Goal: Transaction & Acquisition: Subscribe to service/newsletter

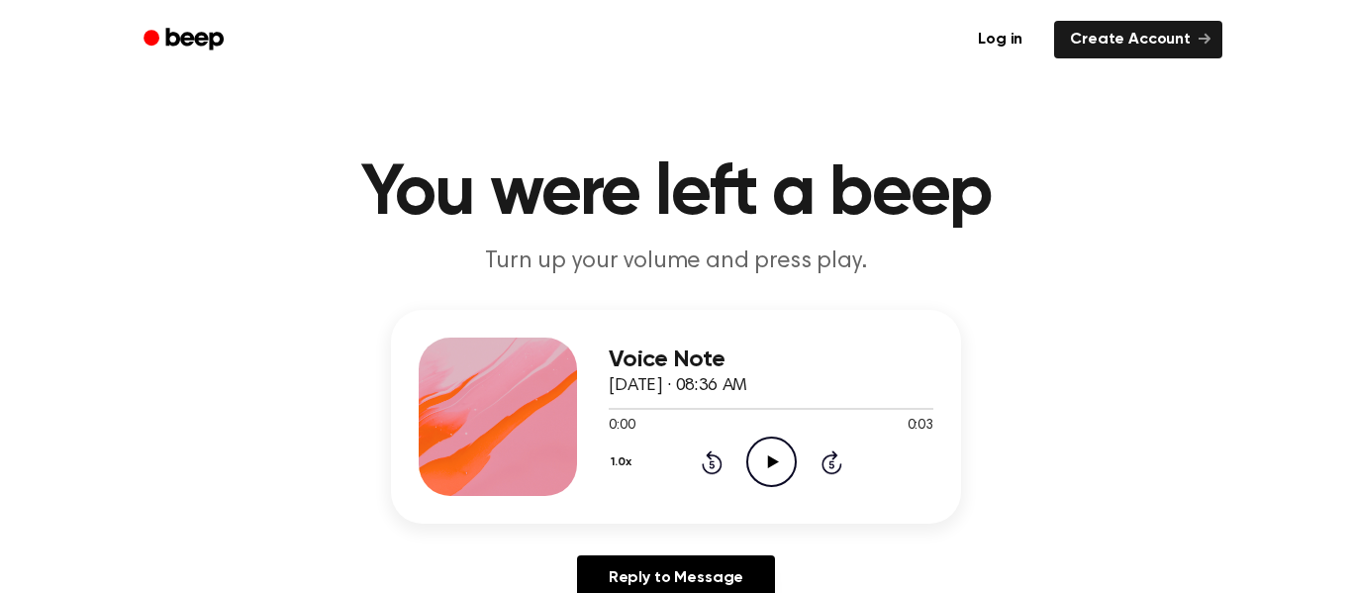
click at [785, 453] on icon "Play Audio" at bounding box center [771, 462] width 50 height 50
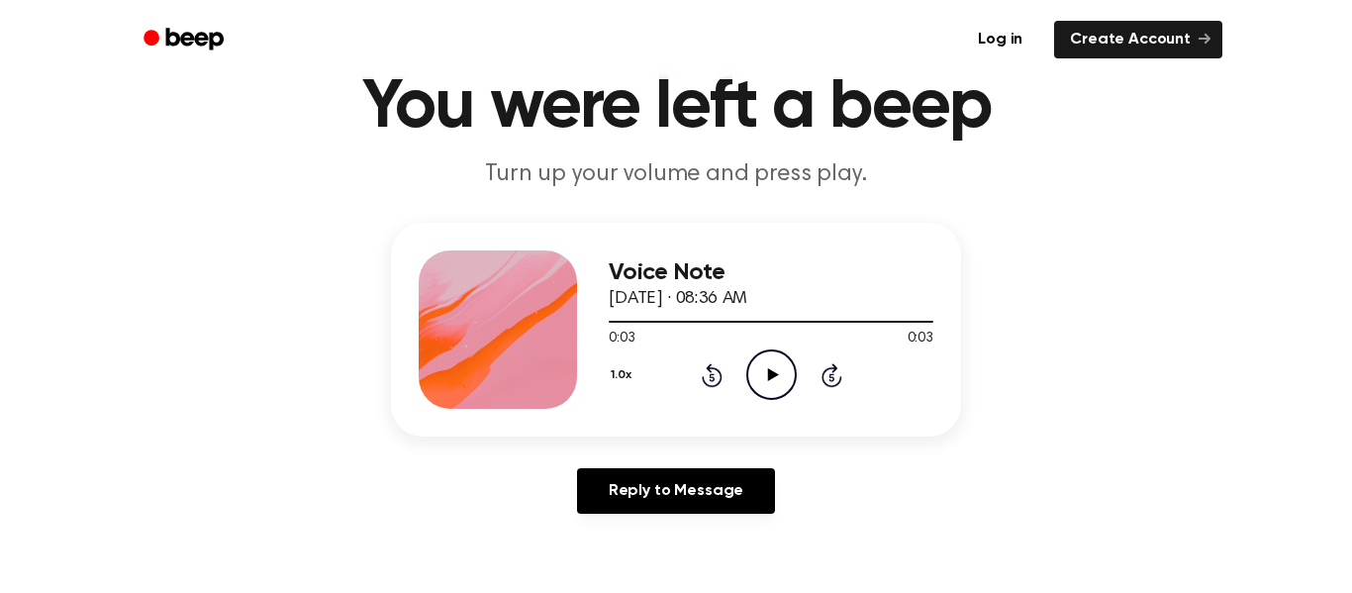
scroll to position [86, 0]
click at [766, 381] on icon "Play Audio" at bounding box center [771, 375] width 50 height 50
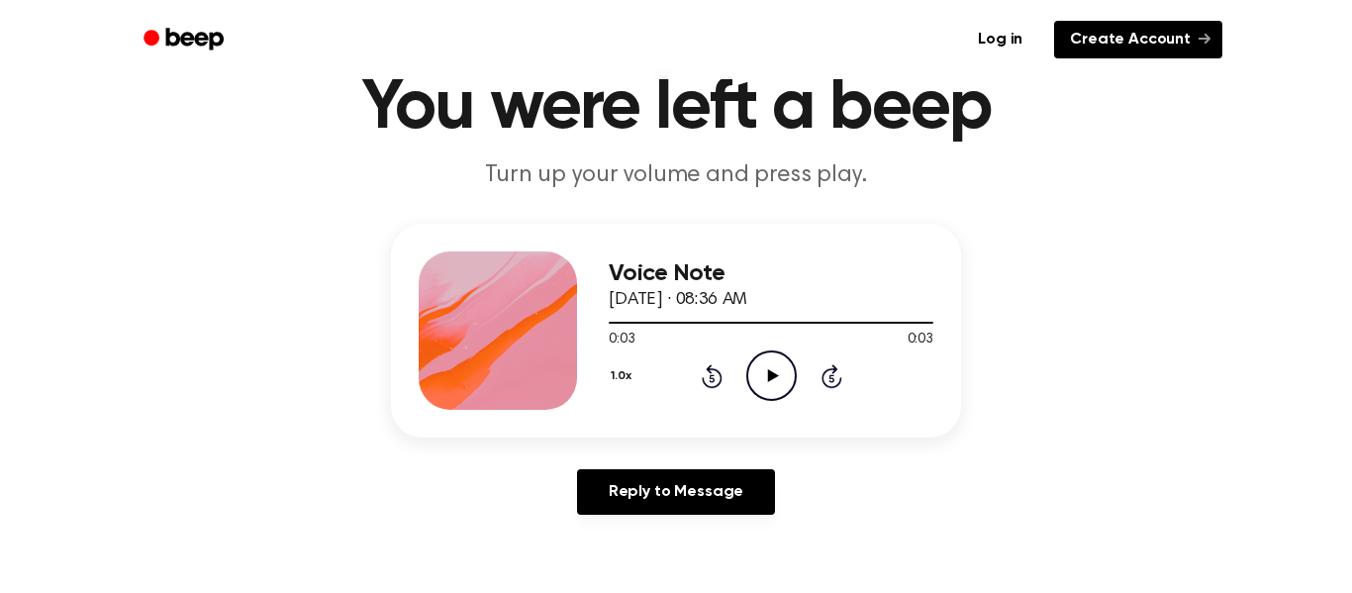
click at [1084, 39] on link "Create Account" at bounding box center [1138, 40] width 168 height 38
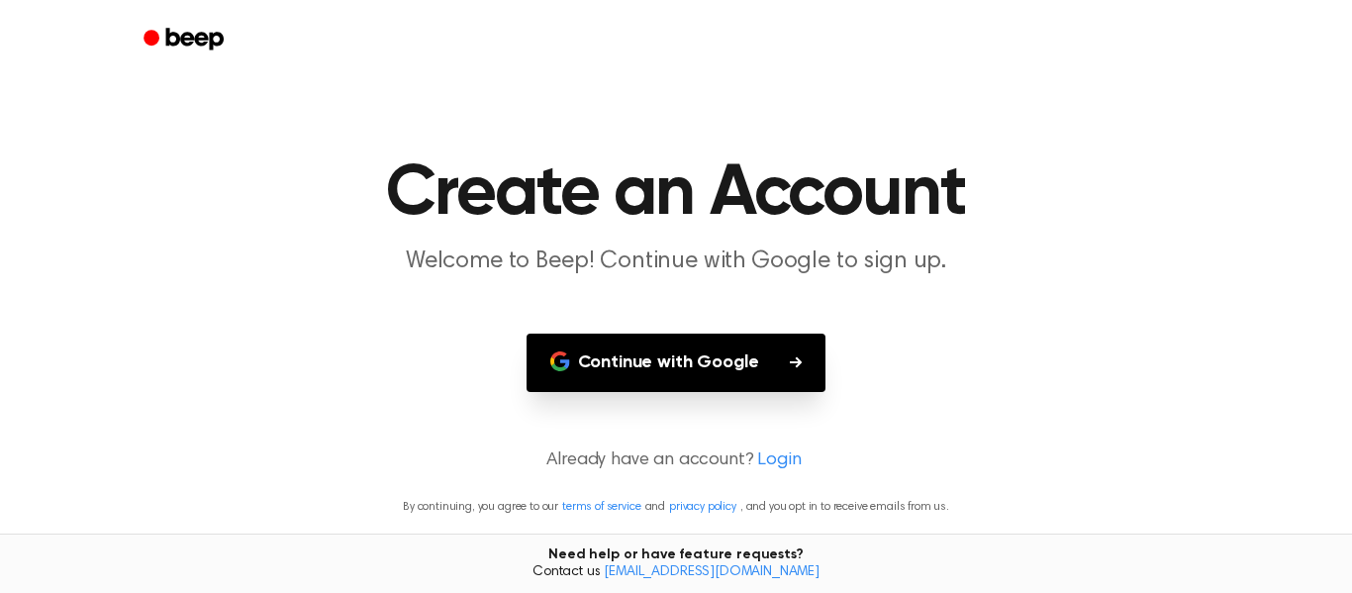
click at [737, 341] on button "Continue with Google" at bounding box center [677, 363] width 300 height 58
